Goal: Navigation & Orientation: Find specific page/section

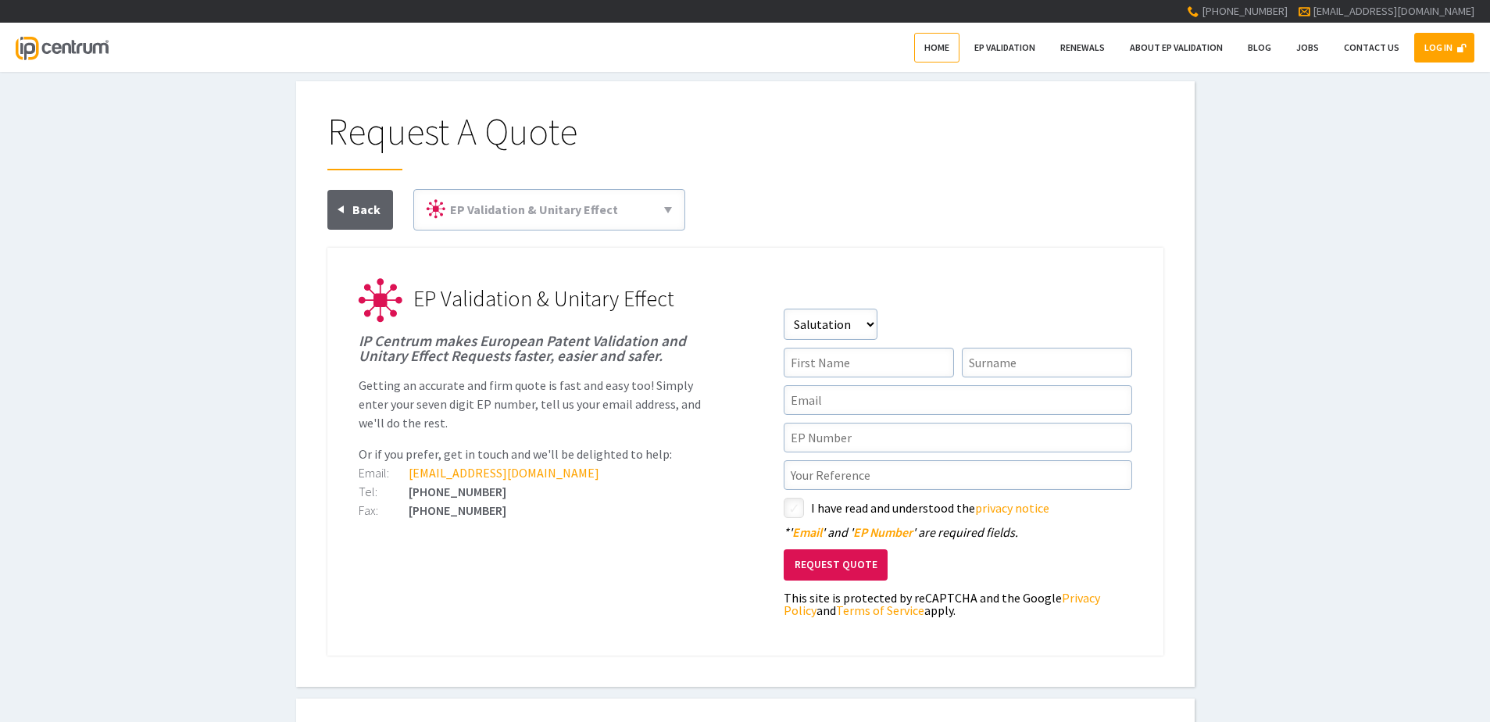
click at [947, 54] on link "Home" at bounding box center [936, 48] width 45 height 30
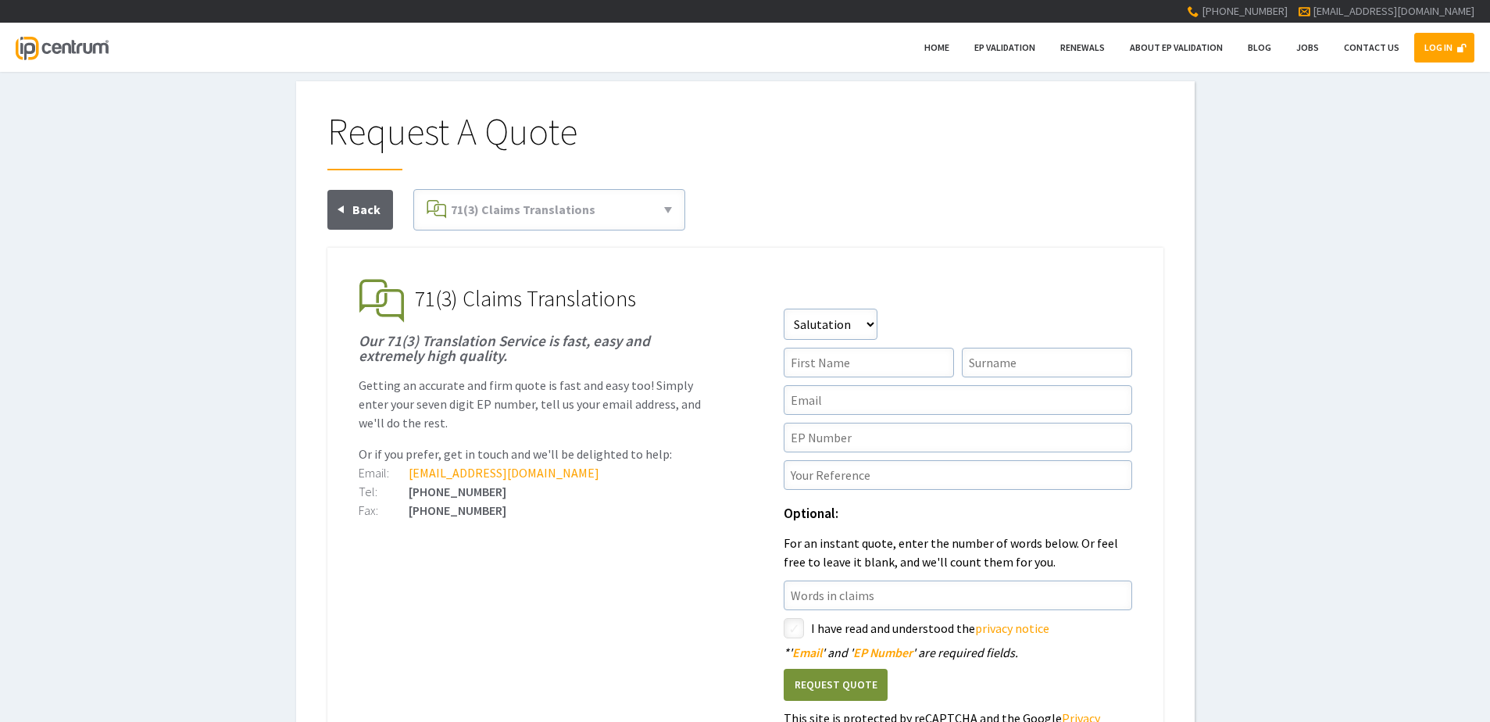
click at [341, 201] on link "Back" at bounding box center [360, 210] width 66 height 40
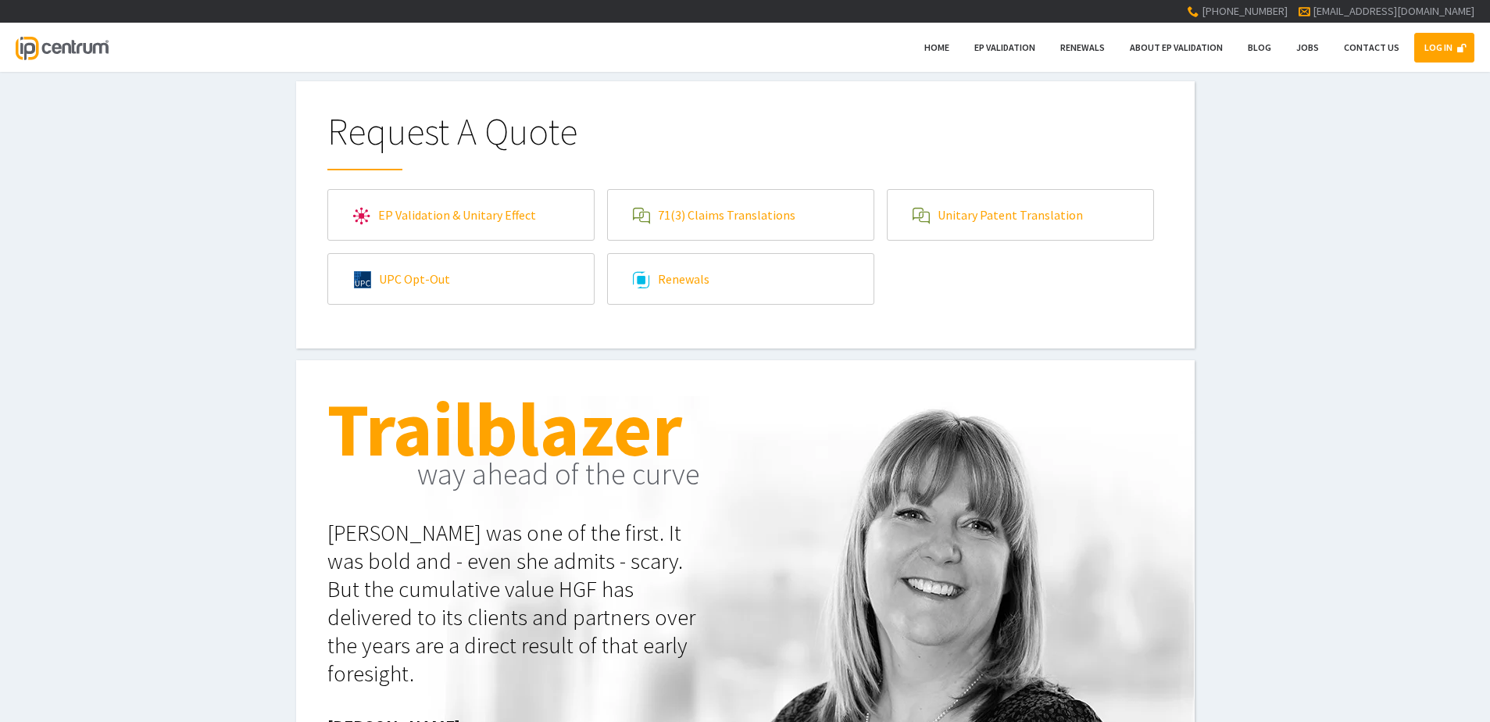
click at [731, 281] on link "Renewals" at bounding box center [741, 279] width 266 height 50
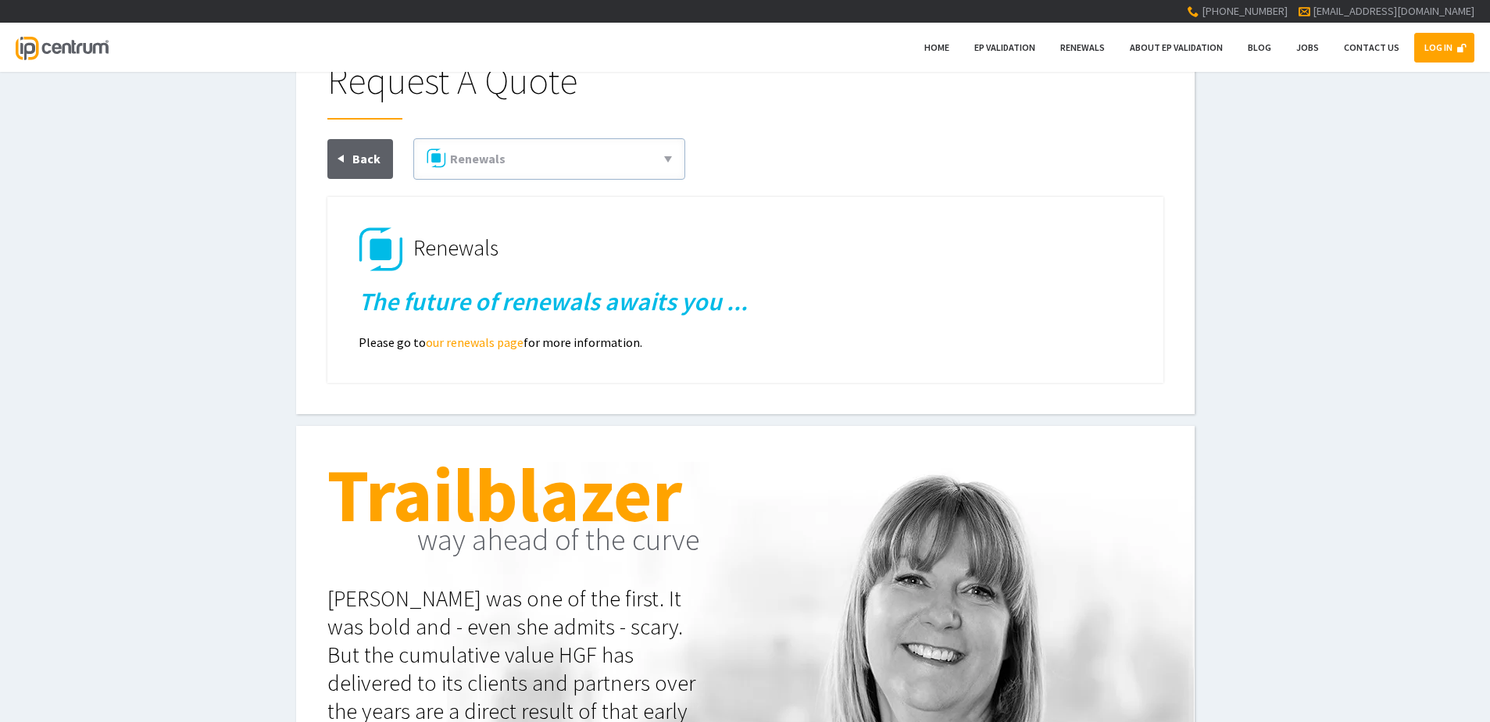
scroll to position [78, 0]
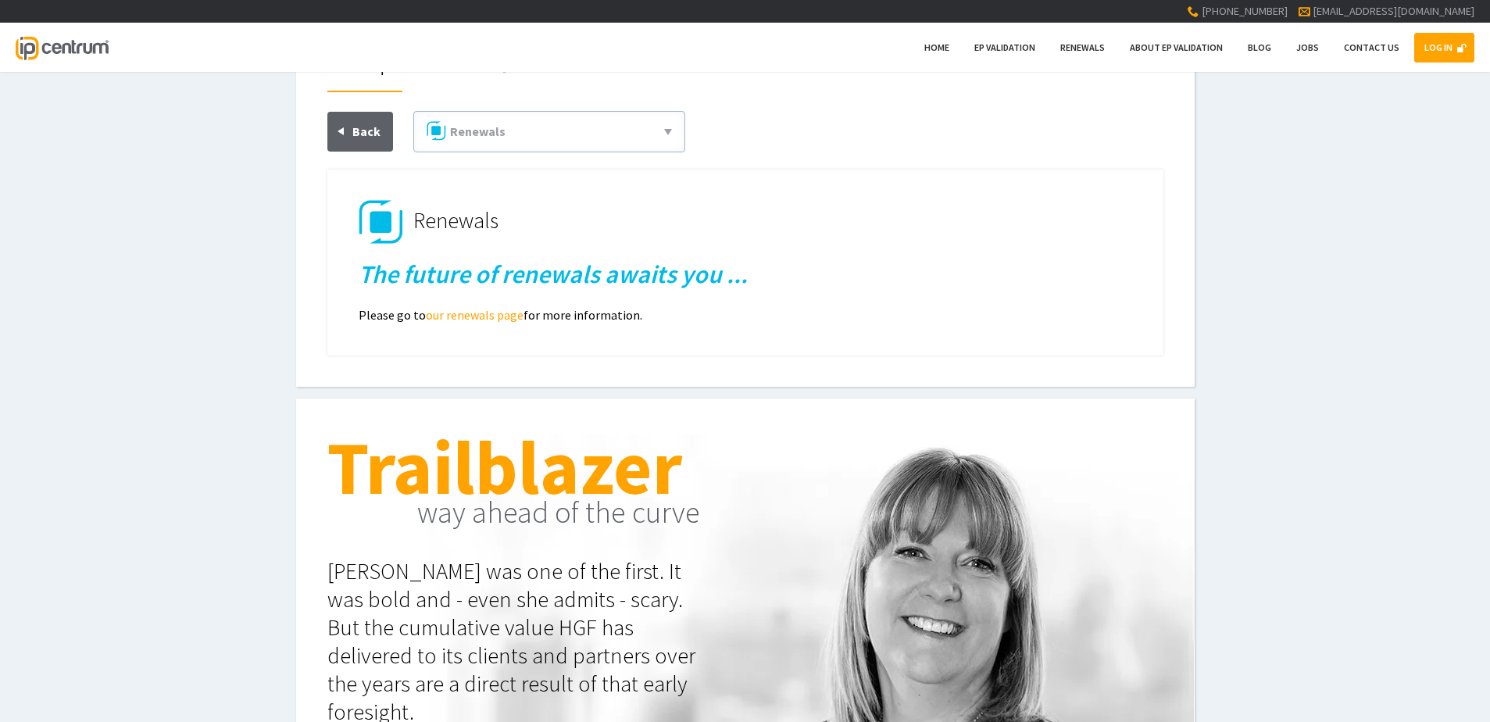
click at [498, 309] on link "our renewals page" at bounding box center [475, 315] width 98 height 16
